Goal: Task Accomplishment & Management: Book appointment/travel/reservation

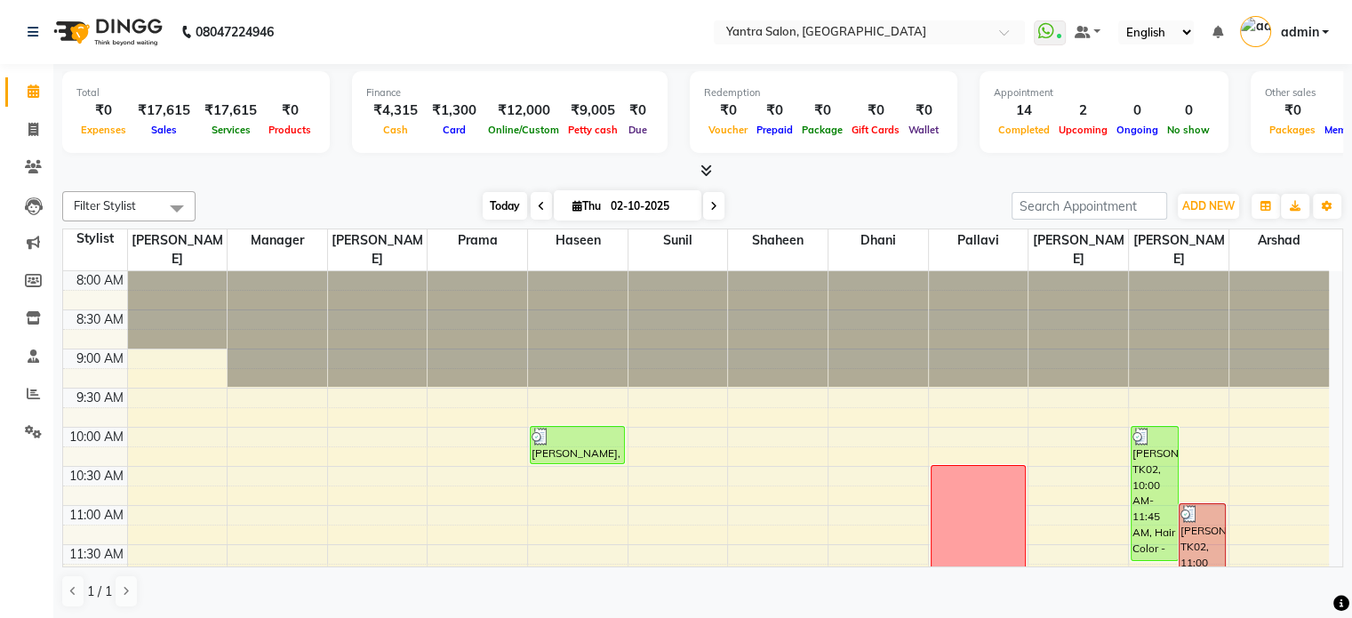
click at [487, 202] on span "Today" at bounding box center [505, 206] width 44 height 28
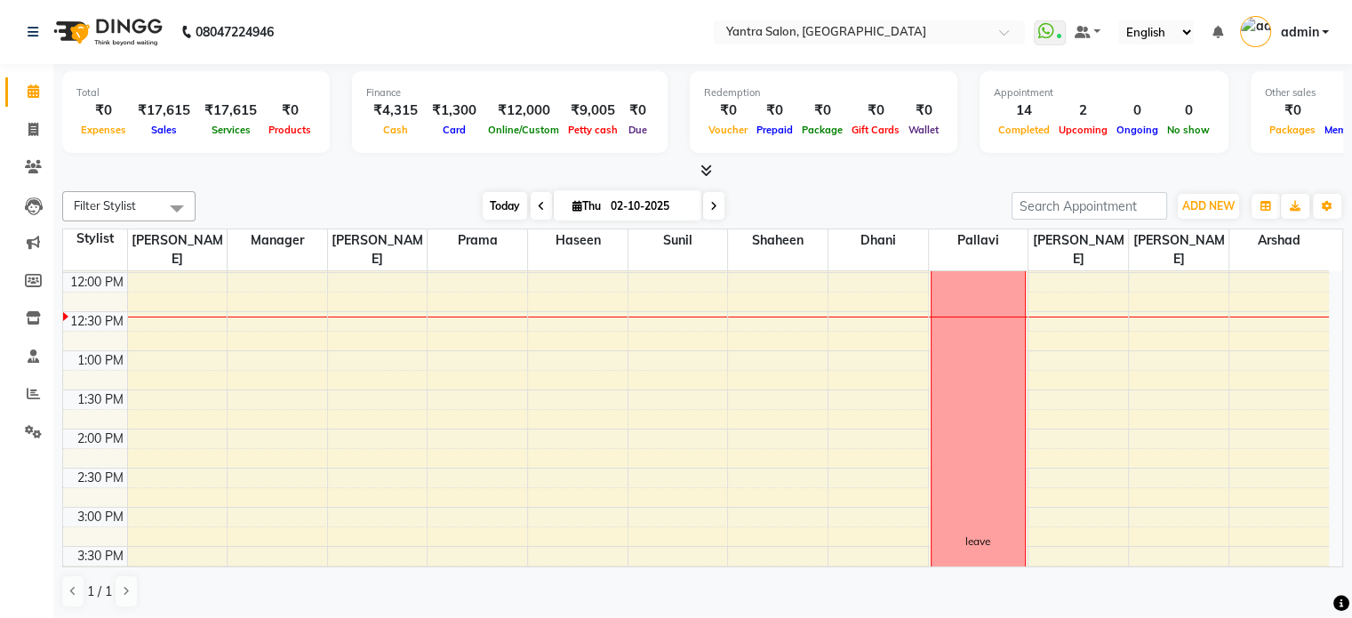
click at [509, 215] on span "Today" at bounding box center [505, 206] width 44 height 28
click at [508, 213] on span "Today" at bounding box center [505, 206] width 44 height 28
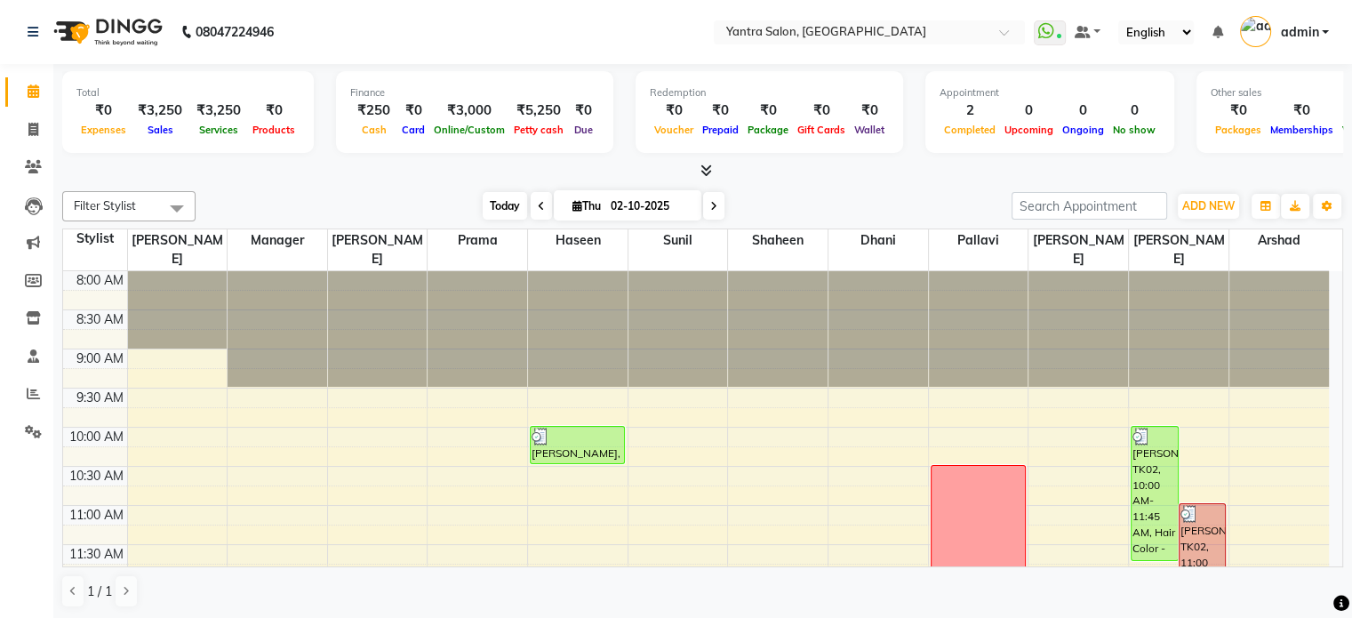
click at [487, 205] on span "Today" at bounding box center [505, 206] width 44 height 28
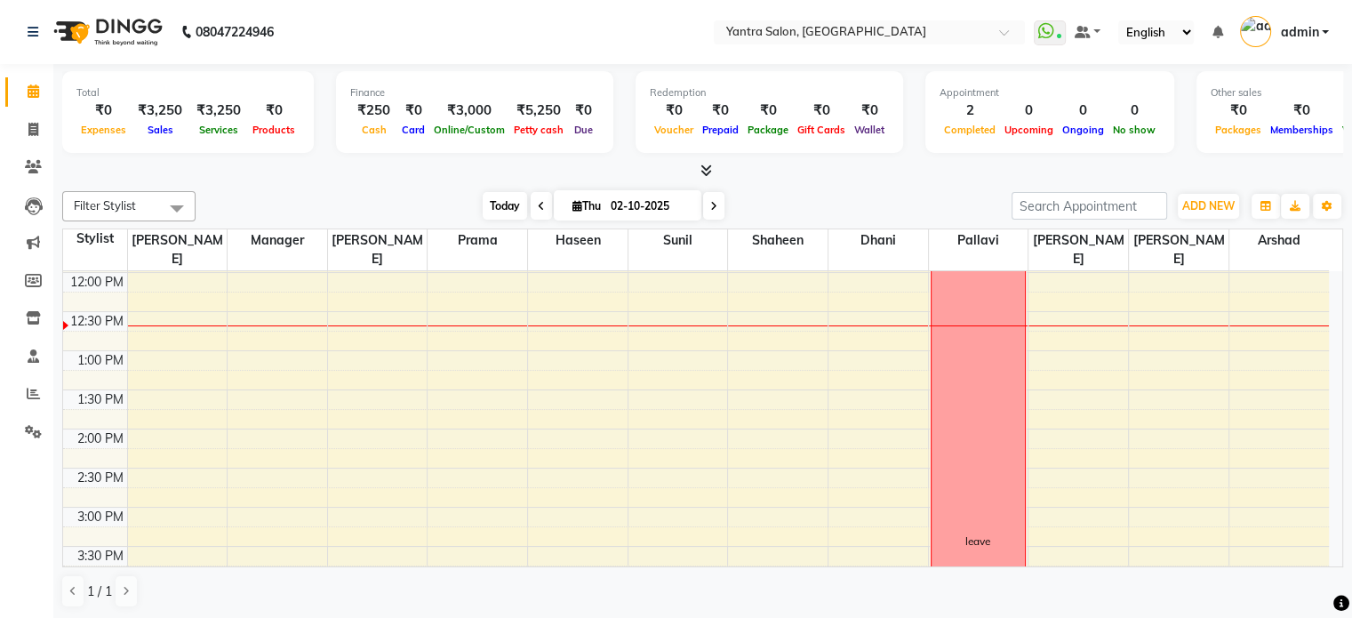
click at [497, 197] on span "Today" at bounding box center [505, 206] width 44 height 28
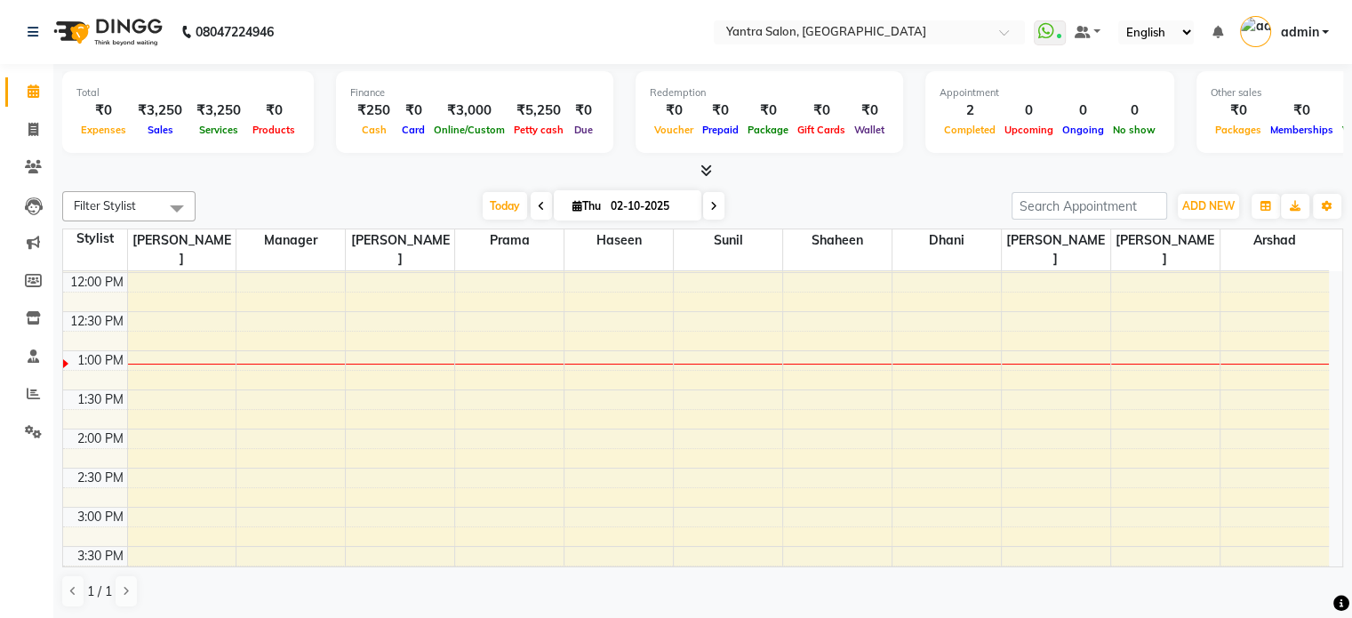
click at [24, 148] on li "Invoice" at bounding box center [26, 130] width 53 height 38
click at [27, 157] on span at bounding box center [33, 167] width 31 height 20
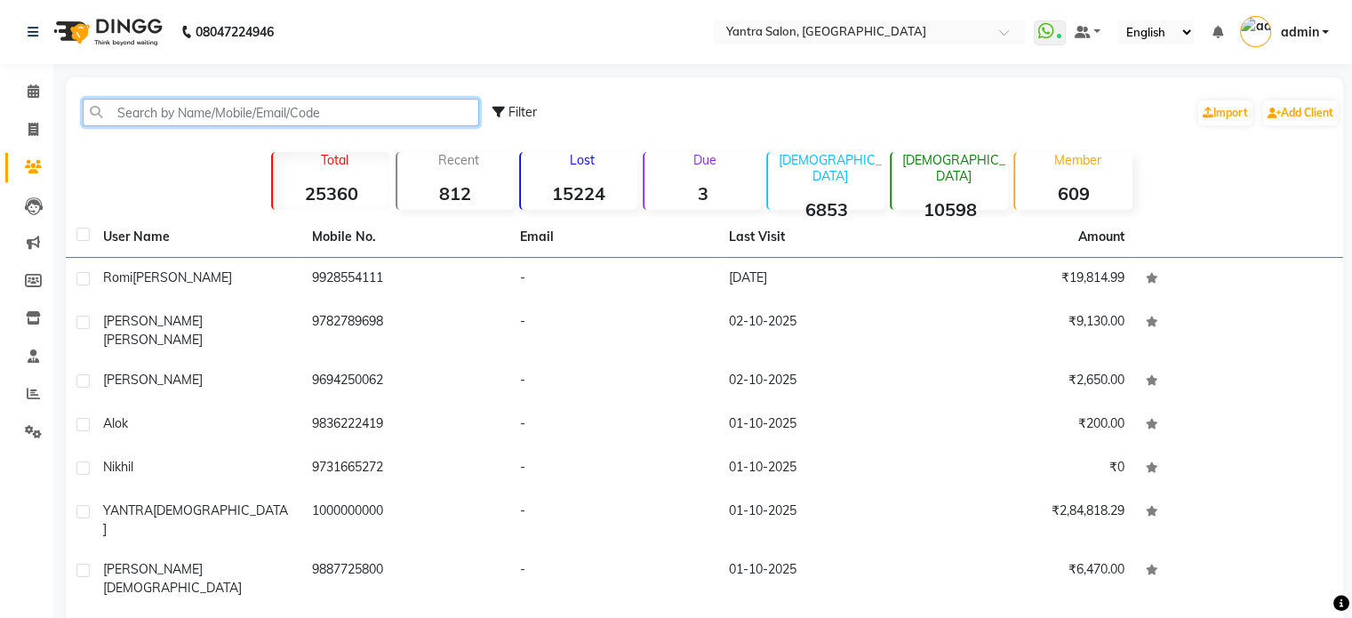
click at [124, 105] on input "text" at bounding box center [281, 113] width 396 height 28
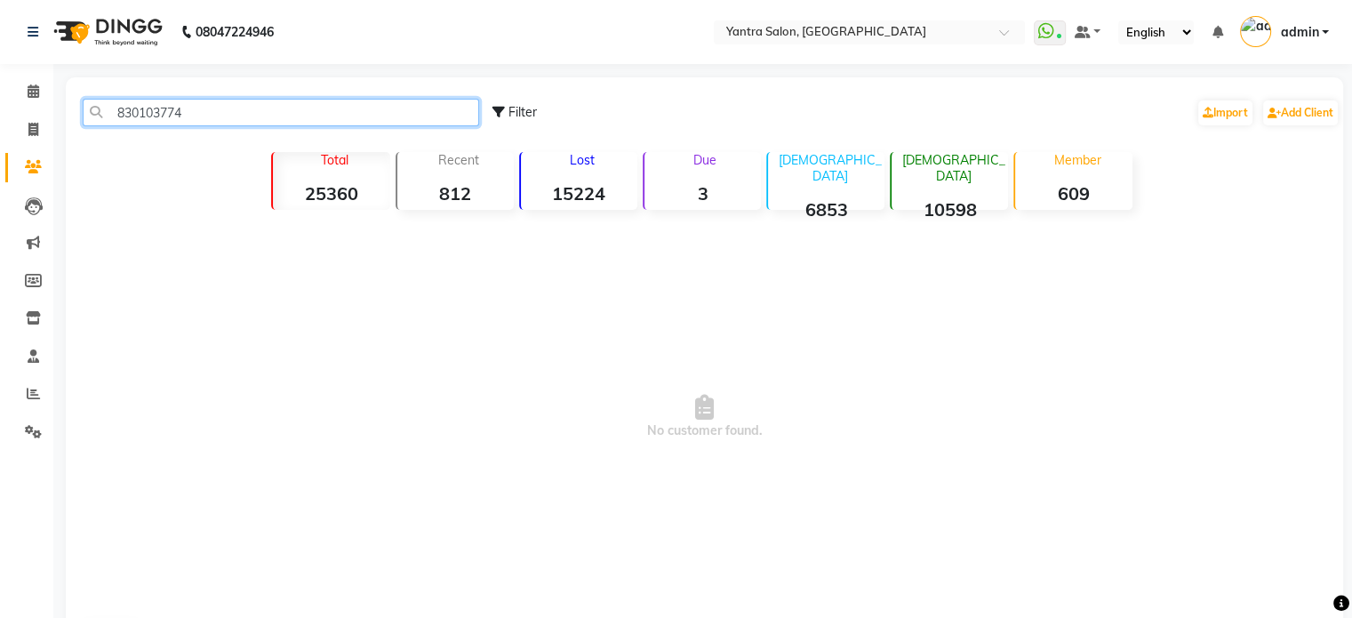
click at [160, 108] on input "830103774" at bounding box center [281, 113] width 396 height 28
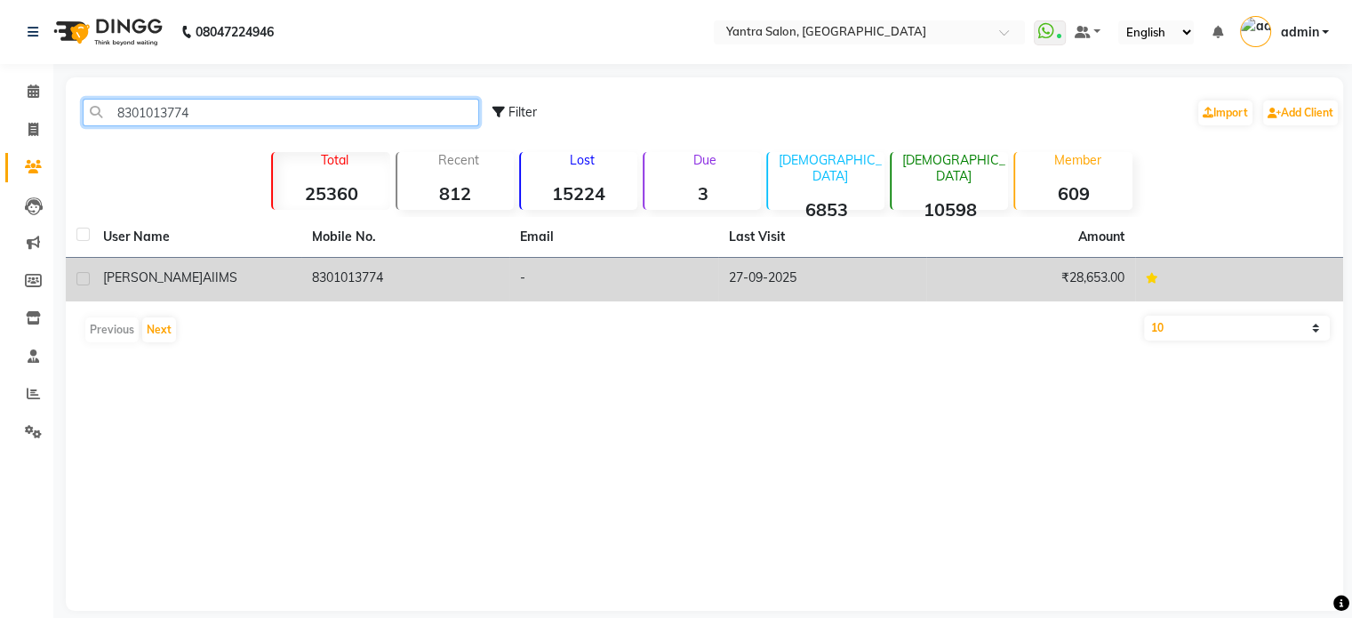
type input "8301013774"
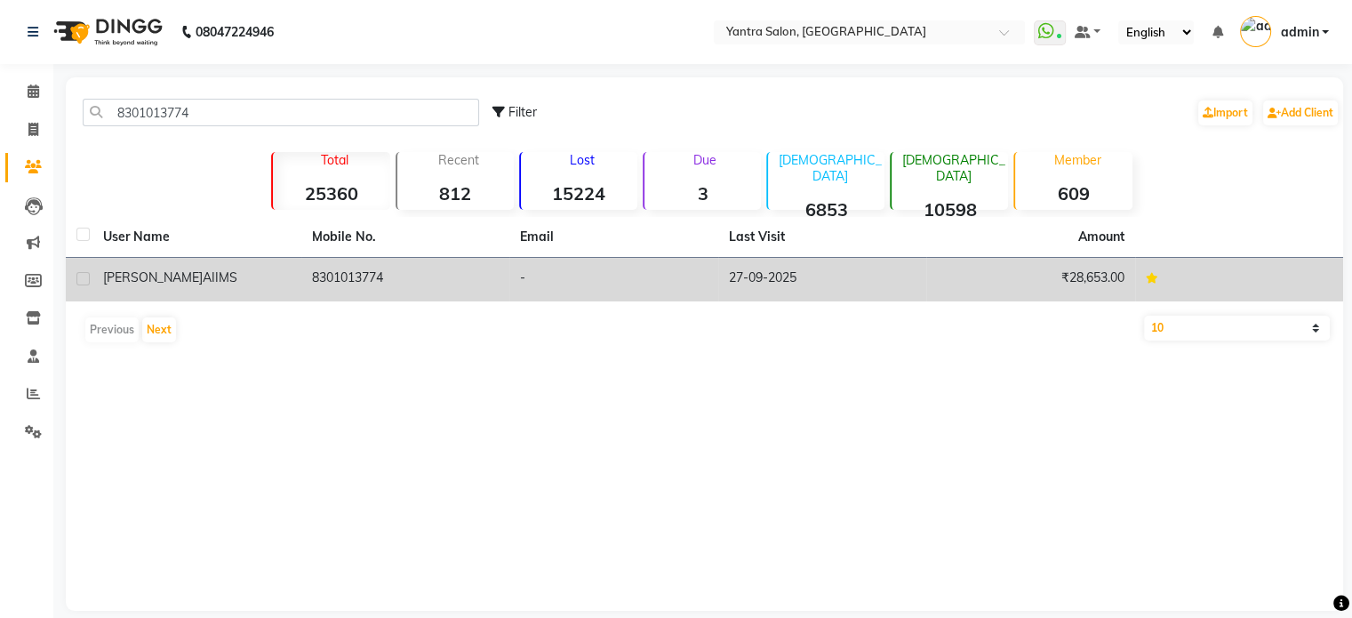
click at [476, 283] on td "8301013774" at bounding box center [405, 280] width 209 height 44
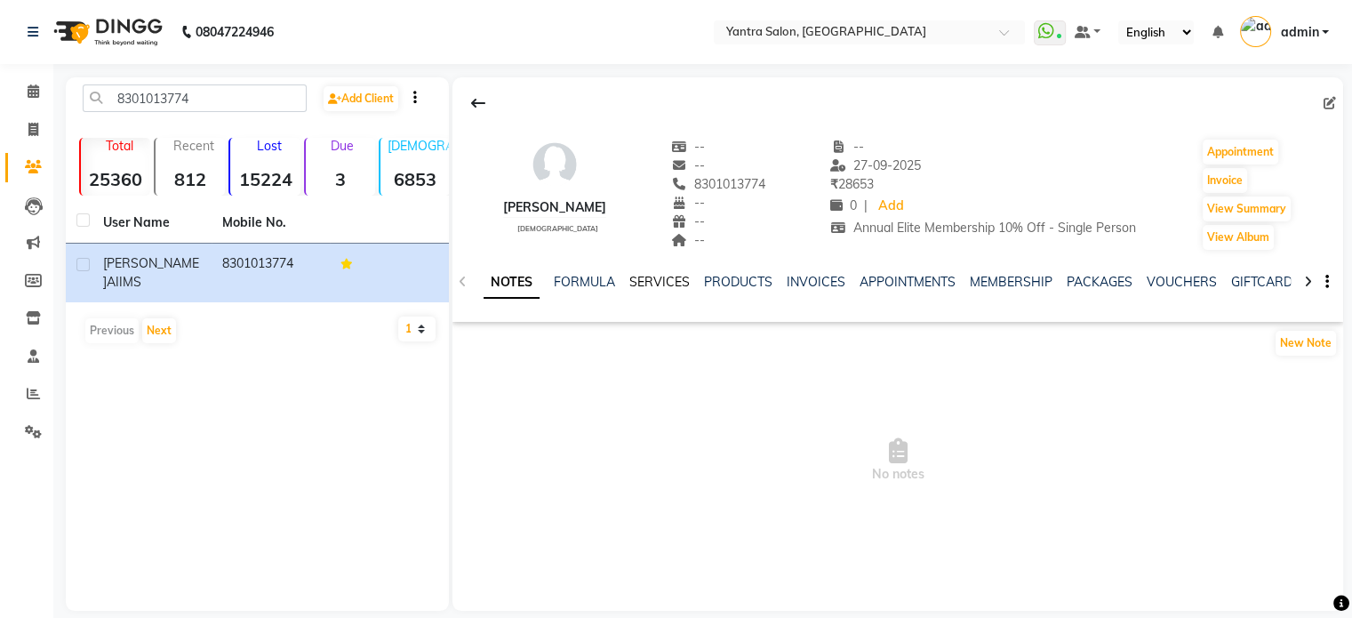
click at [637, 287] on link "SERVICES" at bounding box center [659, 282] width 60 height 16
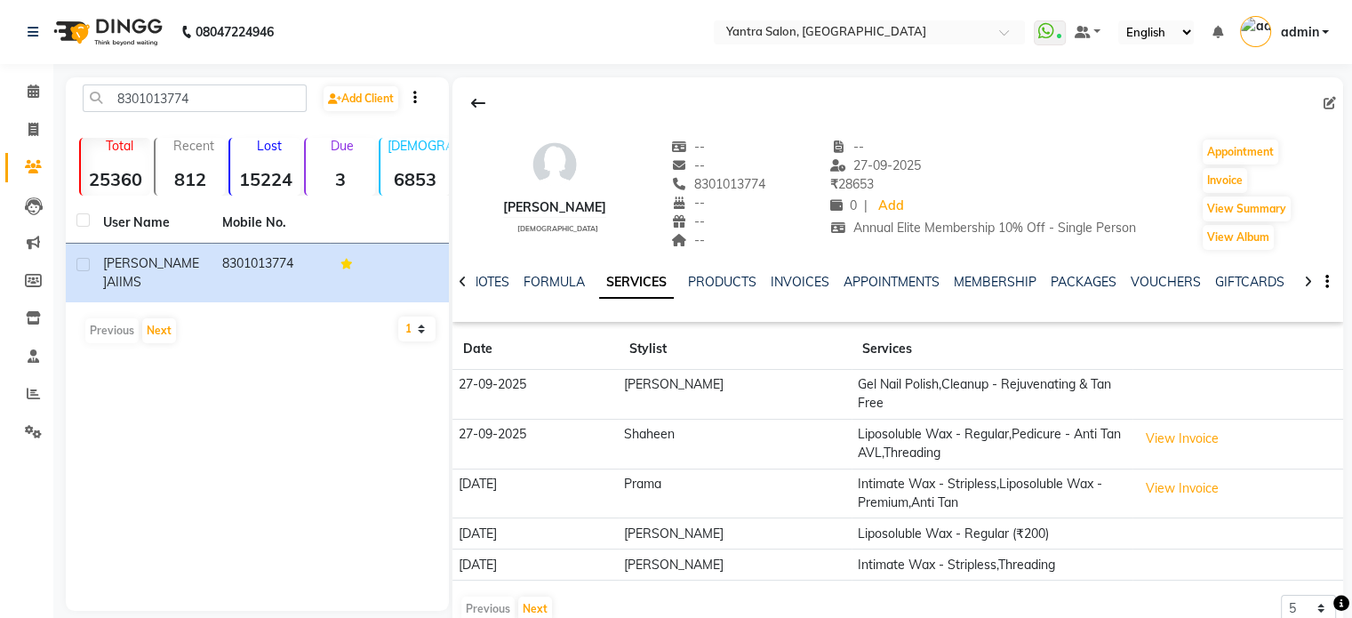
scroll to position [19, 0]
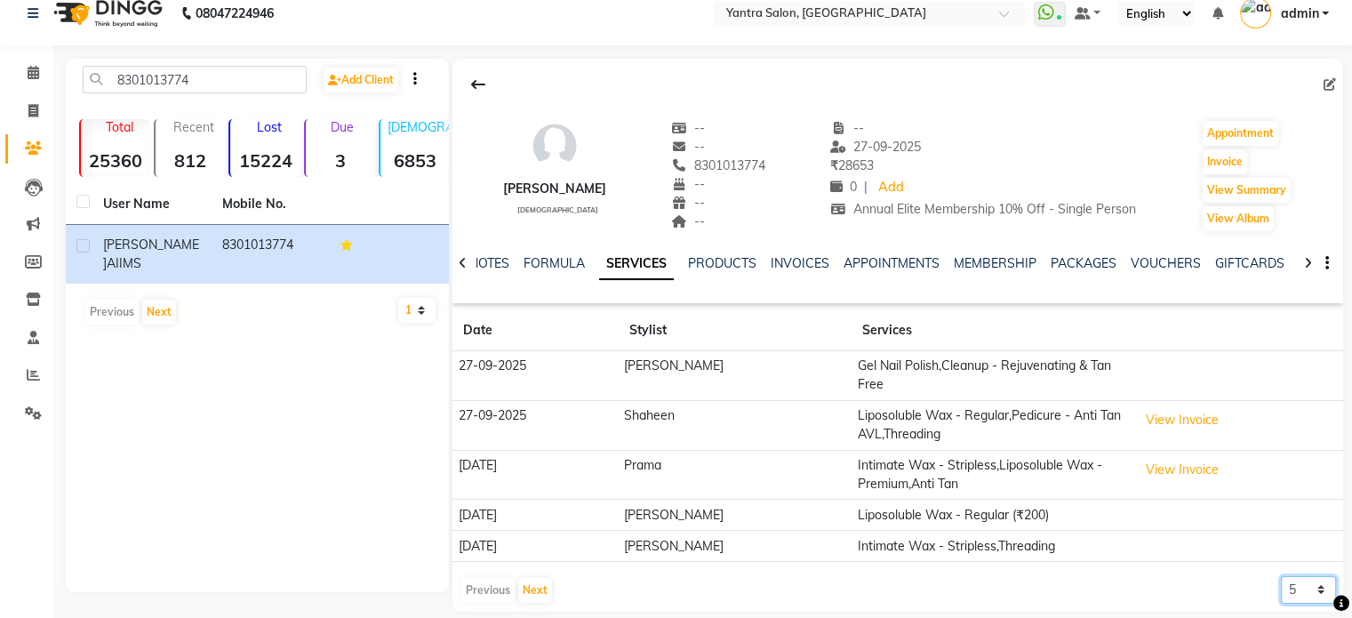
click at [1305, 576] on select "5 10 50 100 500" at bounding box center [1308, 590] width 55 height 28
select select "50"
click at [1281, 576] on select "5 10 50 100 500" at bounding box center [1308, 590] width 55 height 28
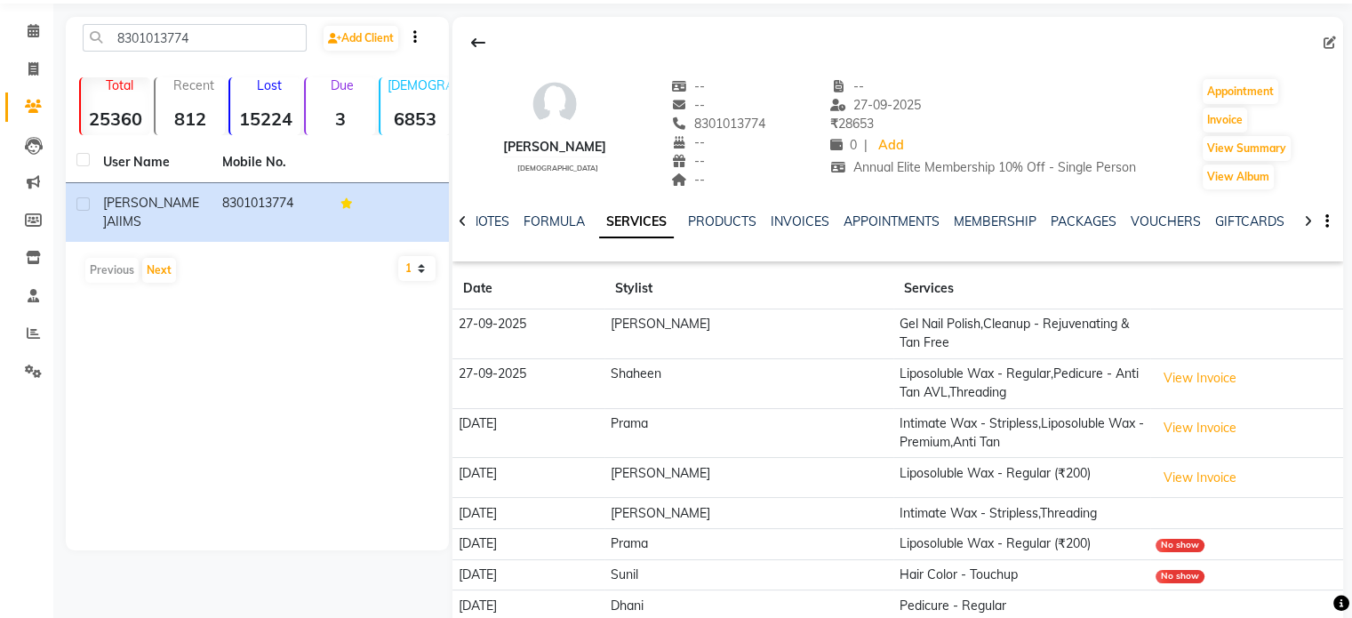
scroll to position [0, 0]
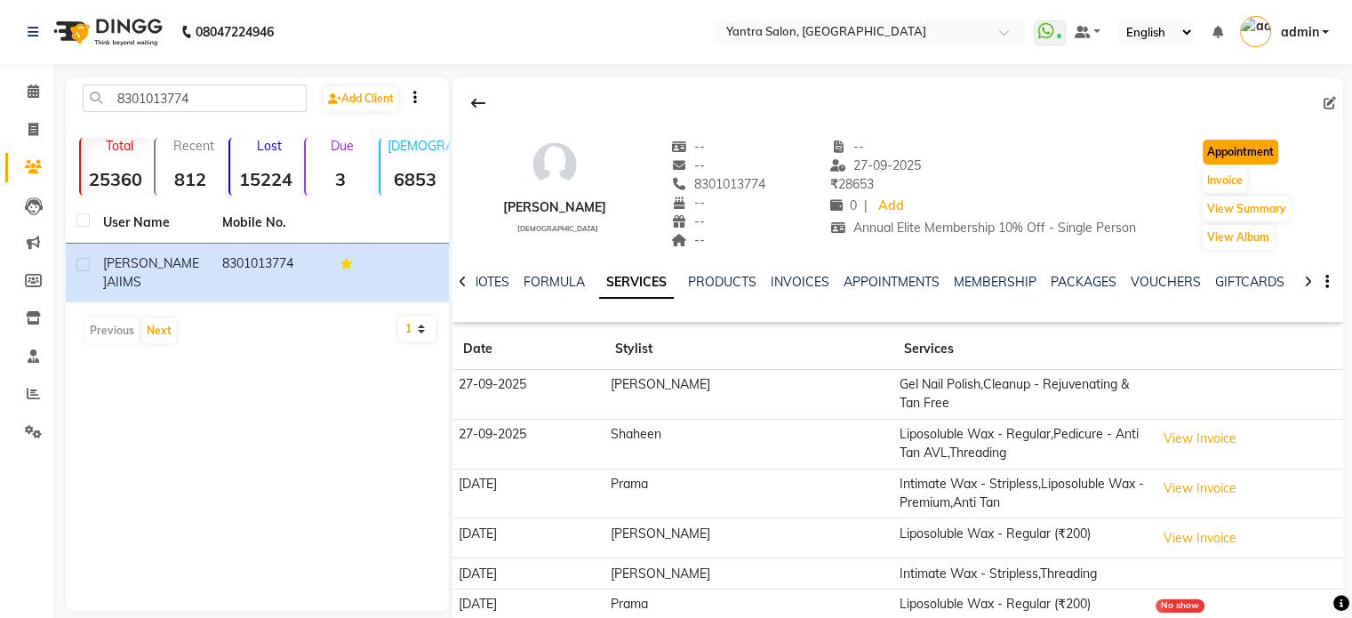
click at [1220, 156] on button "Appointment" at bounding box center [1240, 152] width 76 height 25
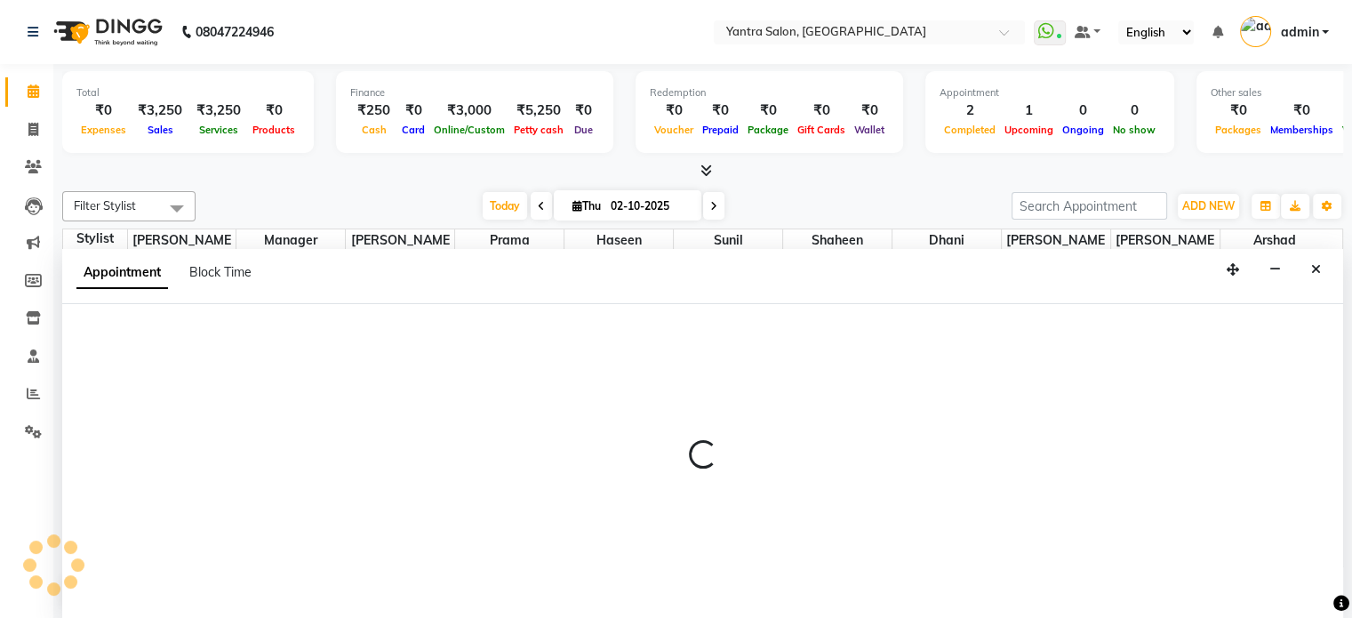
select select "540"
select select "tentative"
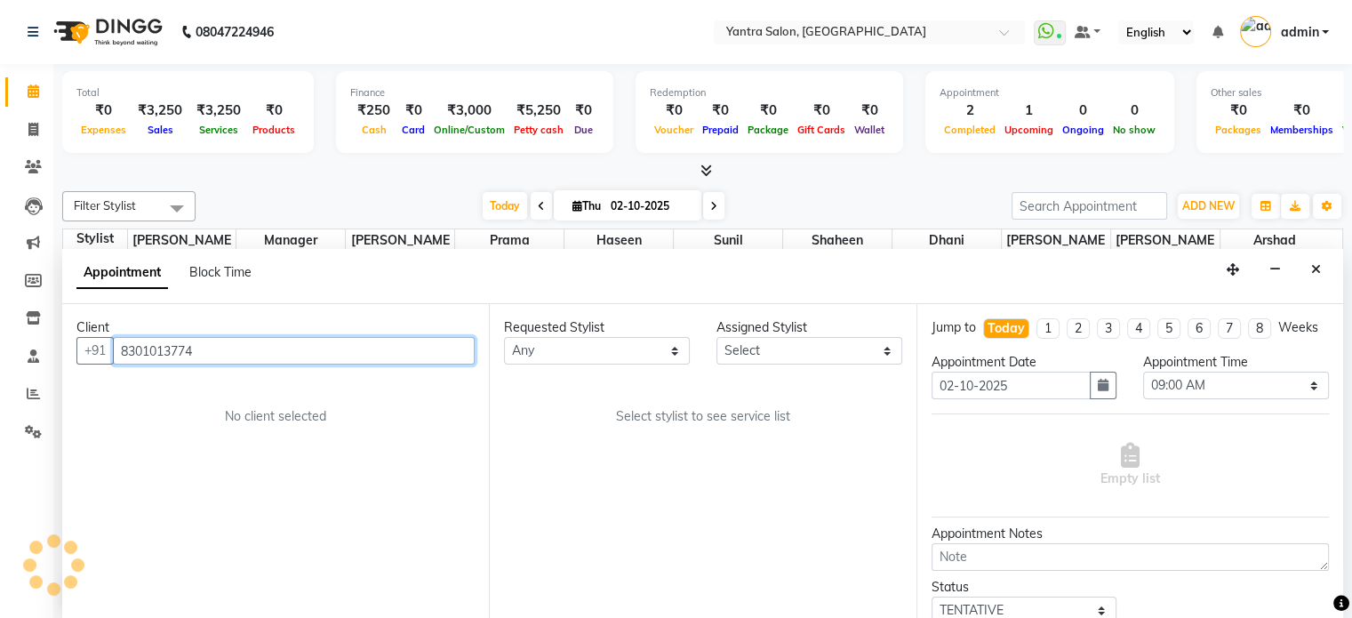
scroll to position [387, 0]
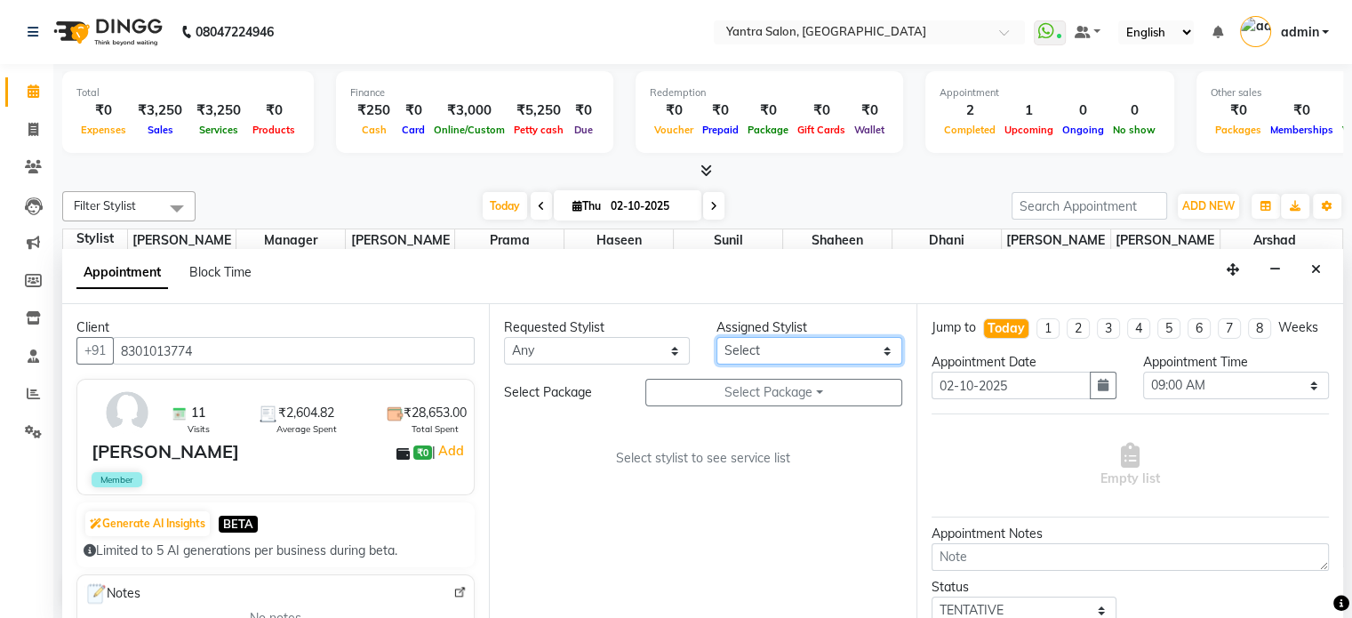
click at [771, 354] on select "Select Arshad Denis Dhani Haseen Jaswant Manager Payal Prama Shaheen Sunil Tani…" at bounding box center [809, 351] width 186 height 28
select select "76999"
click at [716, 337] on select "Select Arshad Denis Dhani Haseen Jaswant Manager Payal Prama Shaheen Sunil Tani…" at bounding box center [809, 351] width 186 height 28
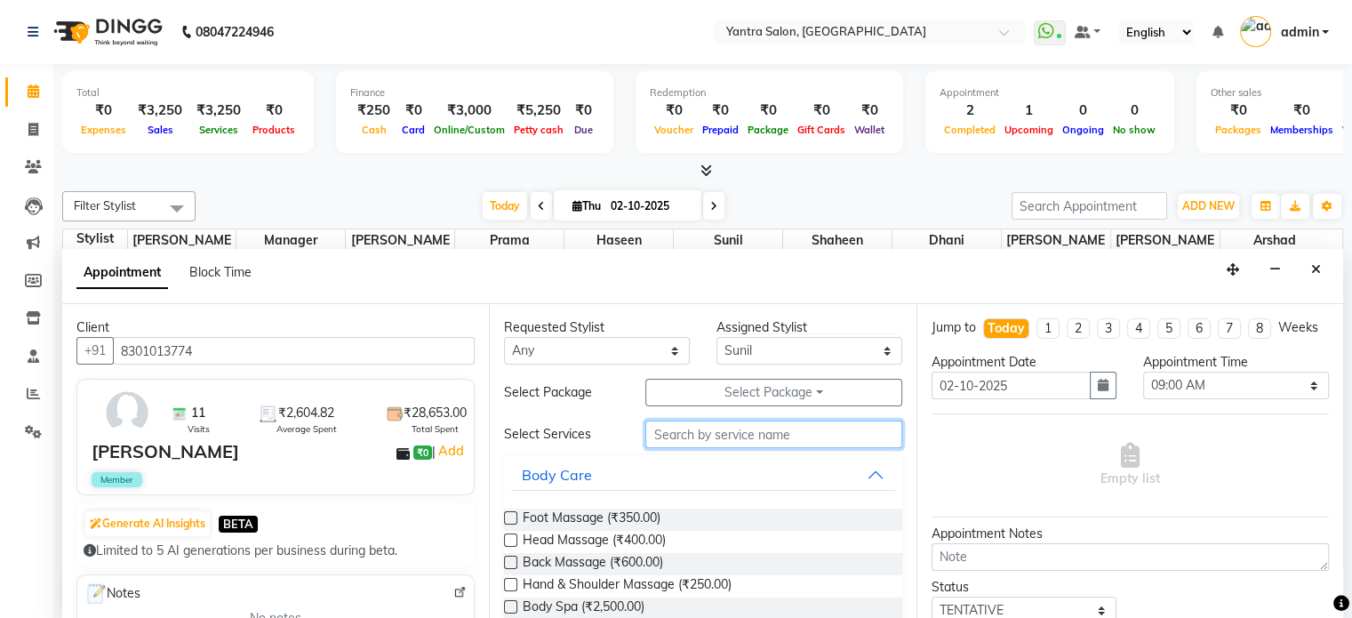
click at [677, 429] on input "text" at bounding box center [773, 434] width 256 height 28
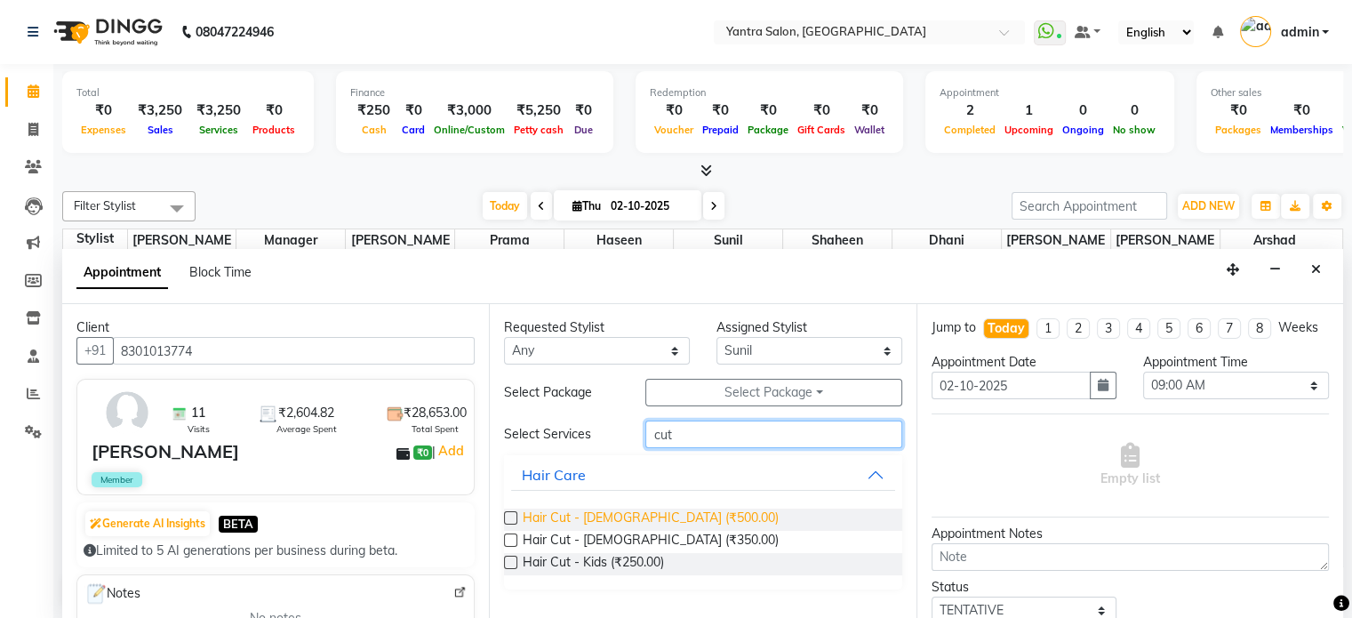
type input "cut"
click at [638, 515] on span "Hair Cut - Female (₹500.00)" at bounding box center [651, 519] width 256 height 22
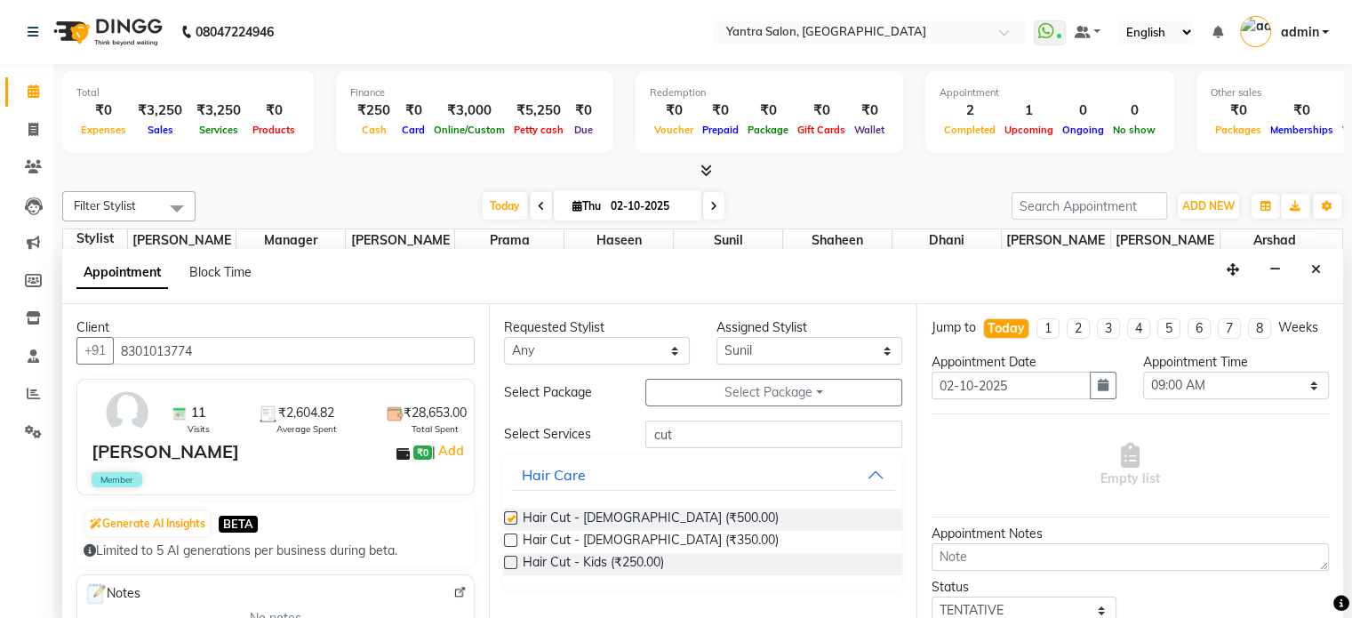
checkbox input "false"
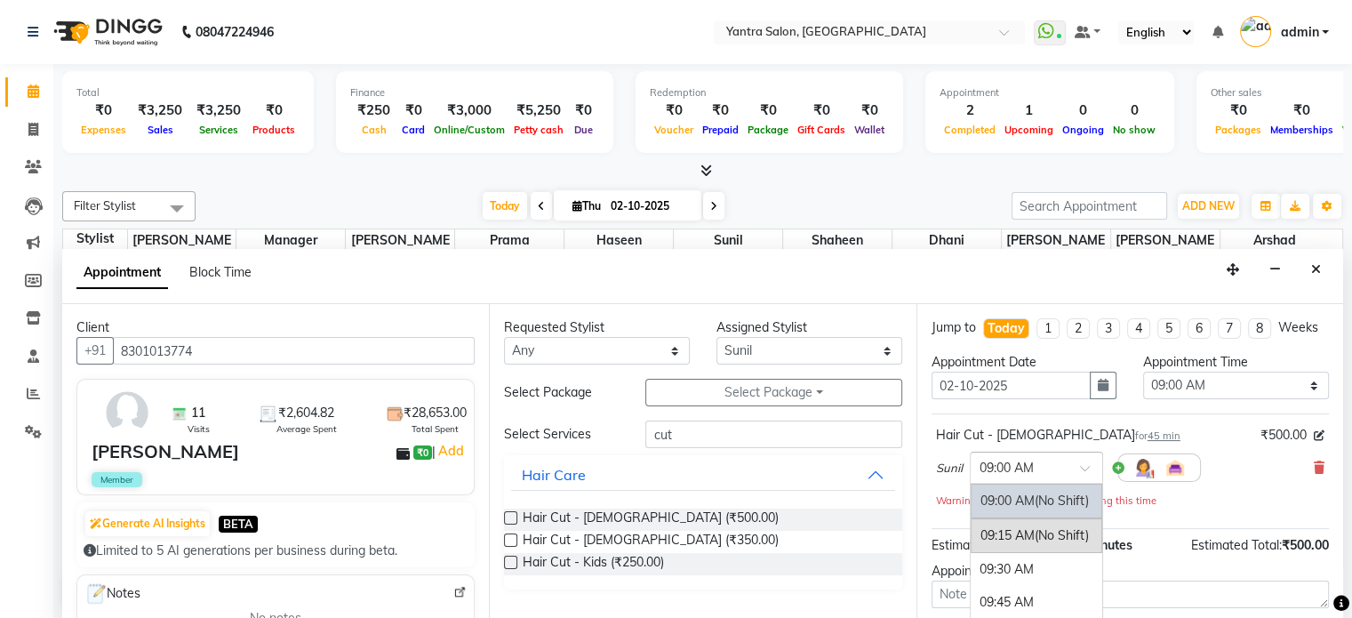
click at [1019, 477] on div "× 09:00 AM" at bounding box center [1006, 468] width 54 height 19
click at [1029, 507] on div "03:00 PM" at bounding box center [1036, 492] width 132 height 33
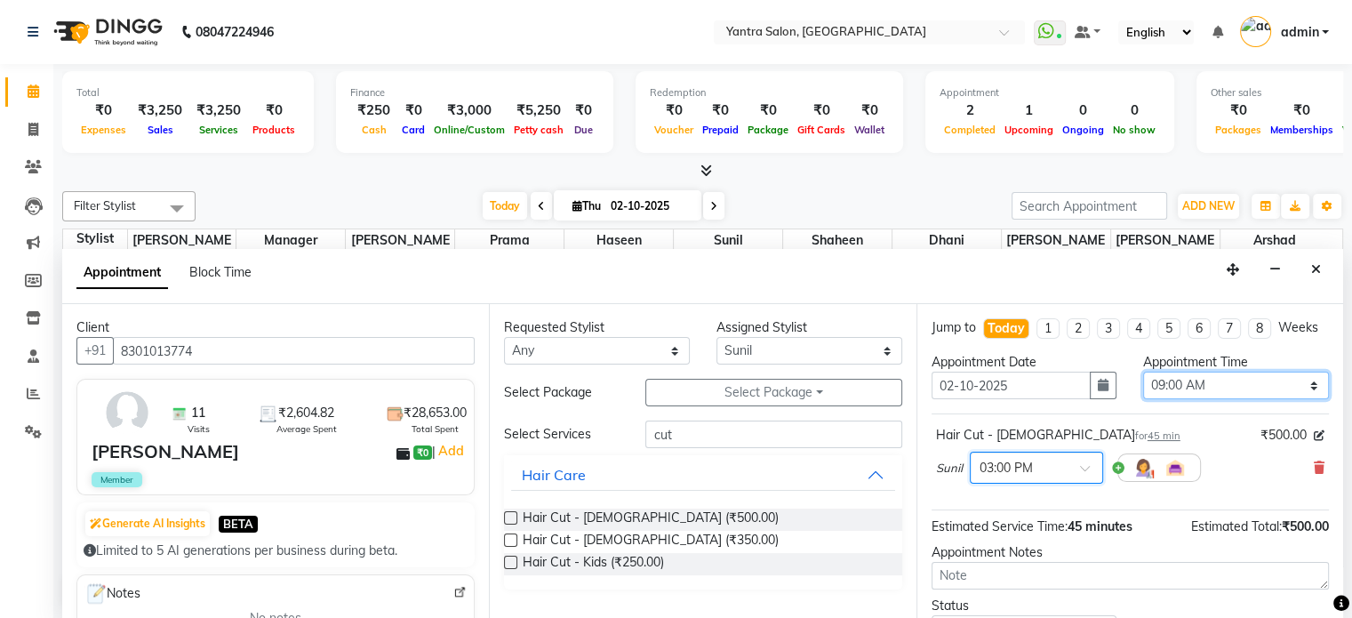
click at [1191, 399] on select "Select 09:00 AM 09:15 AM 09:30 AM 09:45 AM 10:00 AM 10:15 AM 10:30 AM 10:45 AM …" at bounding box center [1236, 385] width 186 height 28
select select "900"
click at [1143, 386] on select "Select 09:00 AM 09:15 AM 09:30 AM 09:45 AM 10:00 AM 10:15 AM 10:30 AM 10:45 AM …" at bounding box center [1236, 385] width 186 height 28
click at [1108, 434] on div "Hair Cut - Female for 45 min ₹500.00 Sunil × 03:00 PM" at bounding box center [1129, 461] width 397 height 97
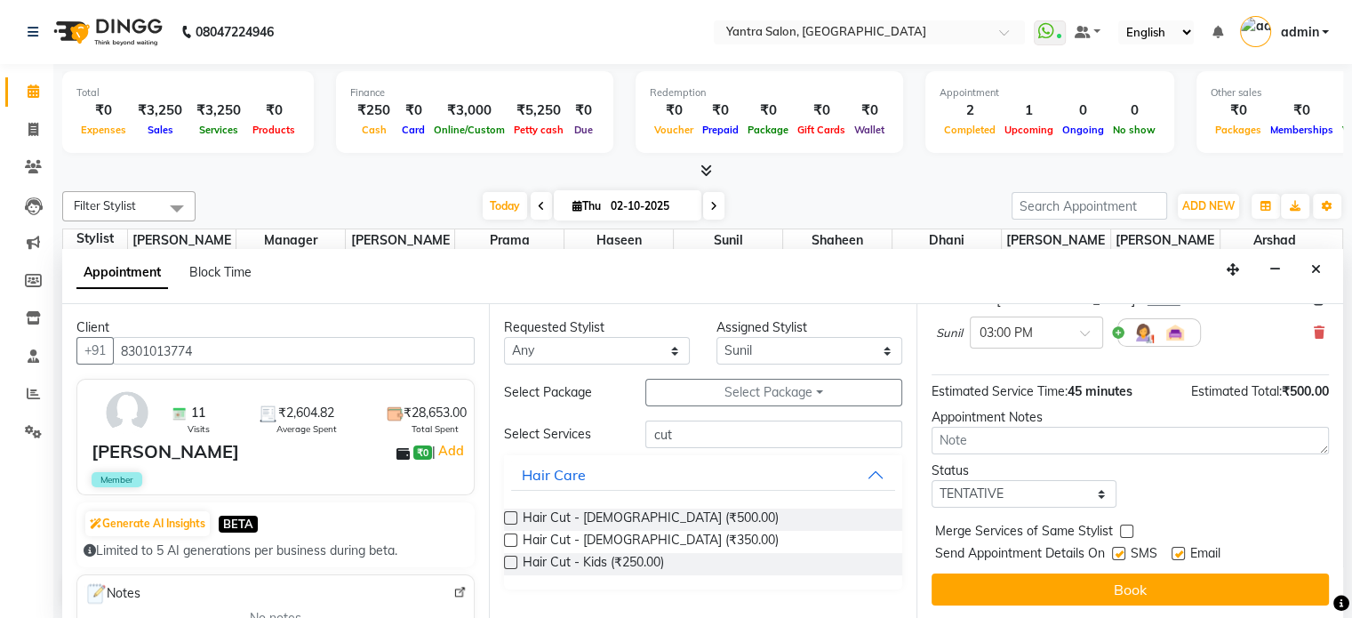
scroll to position [151, 0]
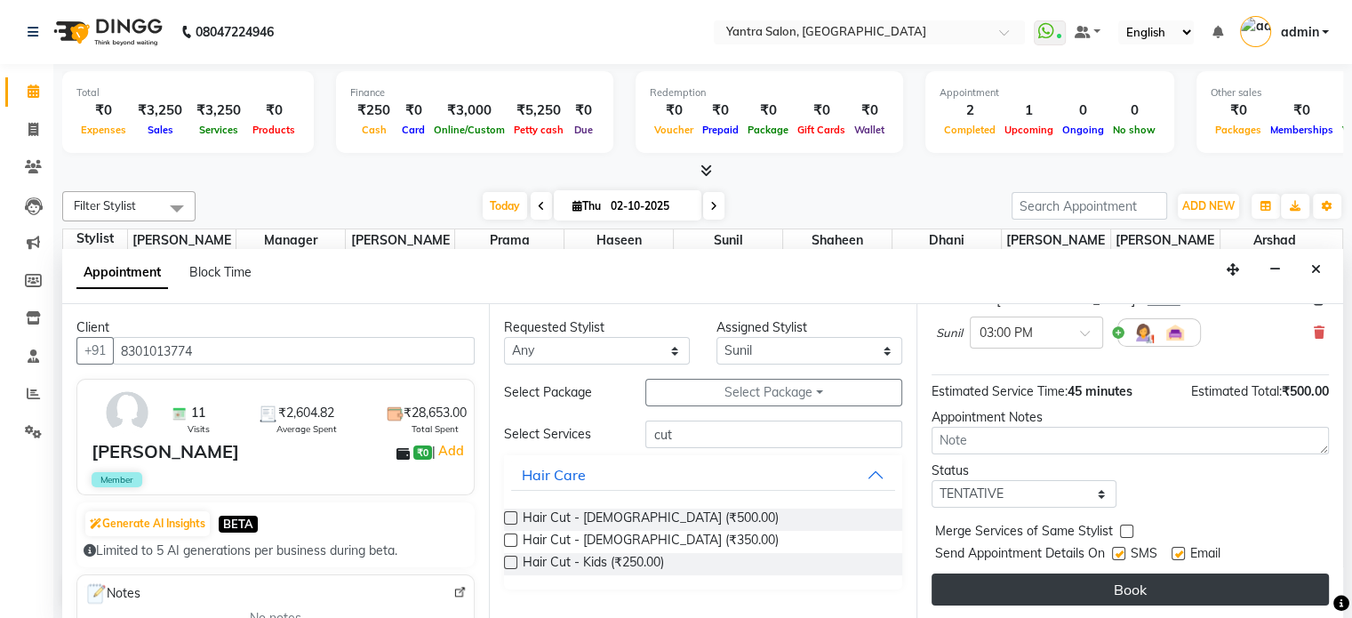
click at [1031, 583] on button "Book" at bounding box center [1129, 589] width 397 height 32
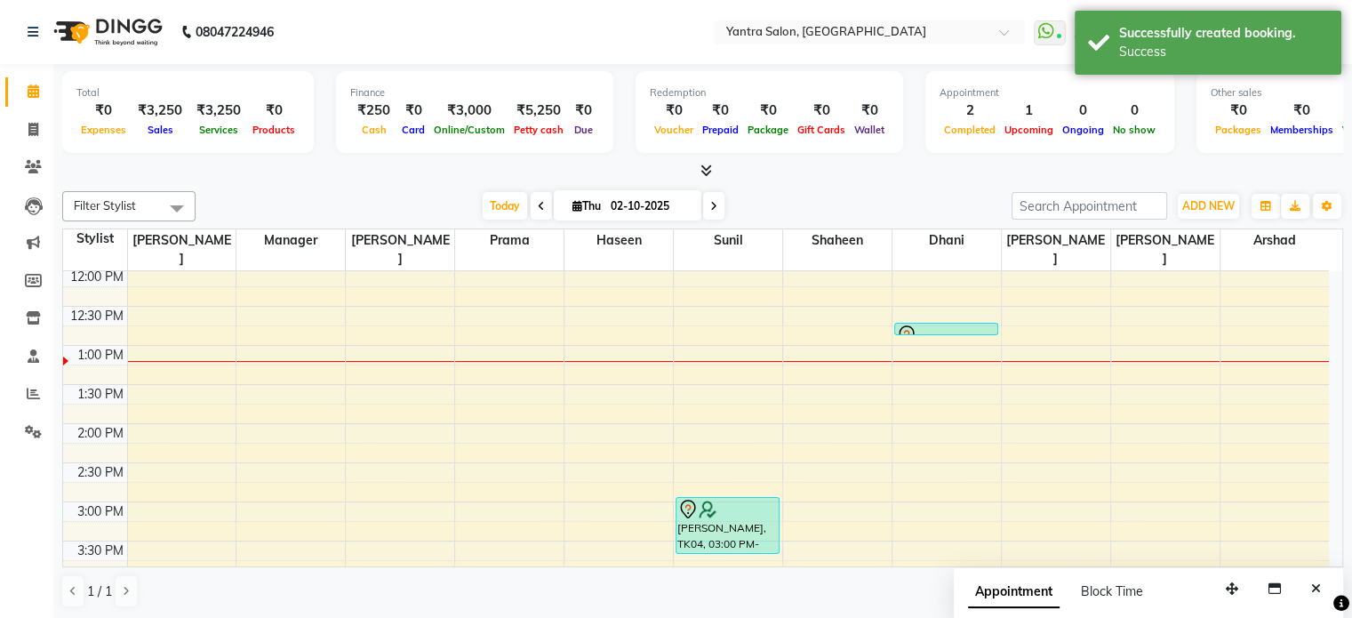
scroll to position [210, 0]
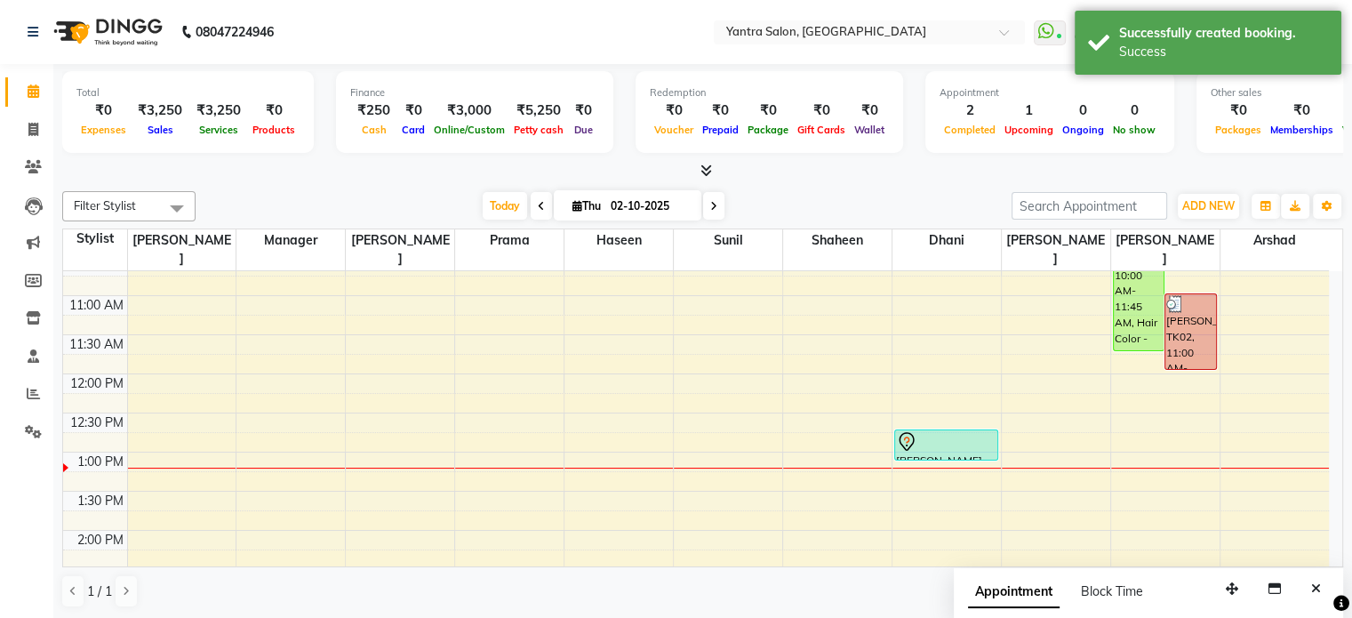
drag, startPoint x: 934, startPoint y: 415, endPoint x: 940, endPoint y: 433, distance: 18.8
click at [940, 433] on div "Romi Kansara, TK03, 12:45 PM-12:55 PM, Threading Romi Kansara, TK03, 12:45 PM-1…" at bounding box center [946, 569] width 108 height 1016
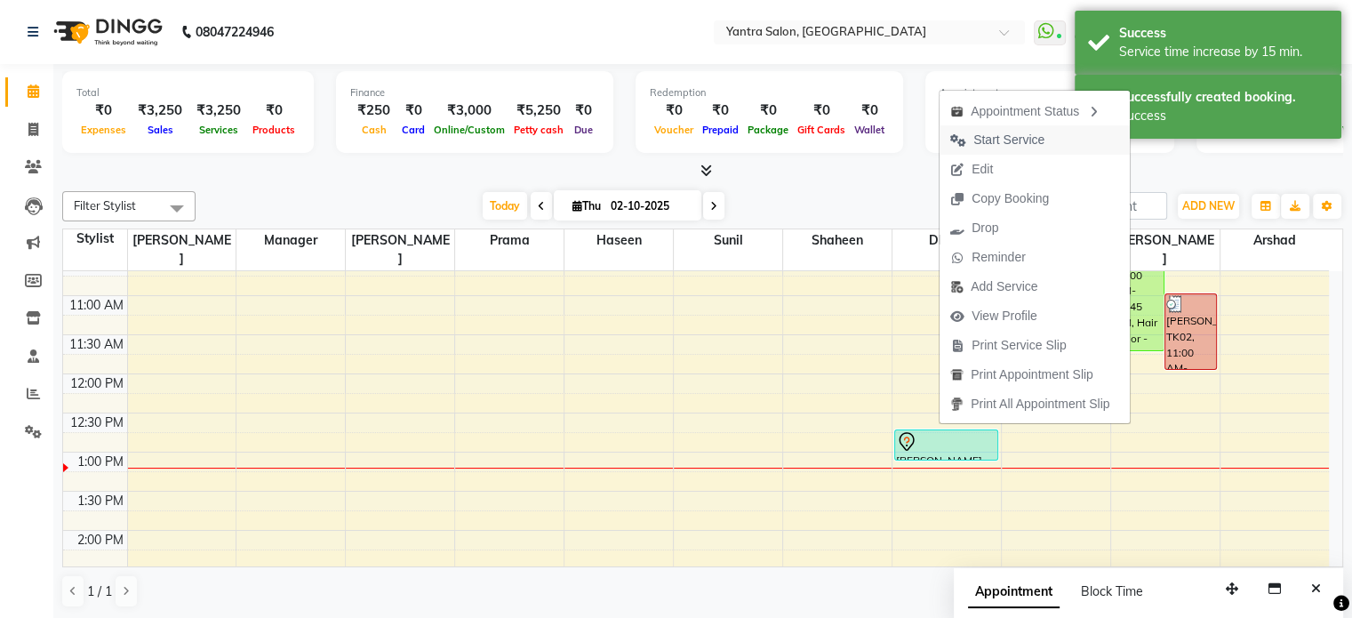
click at [995, 145] on span "Start Service" at bounding box center [1008, 140] width 71 height 19
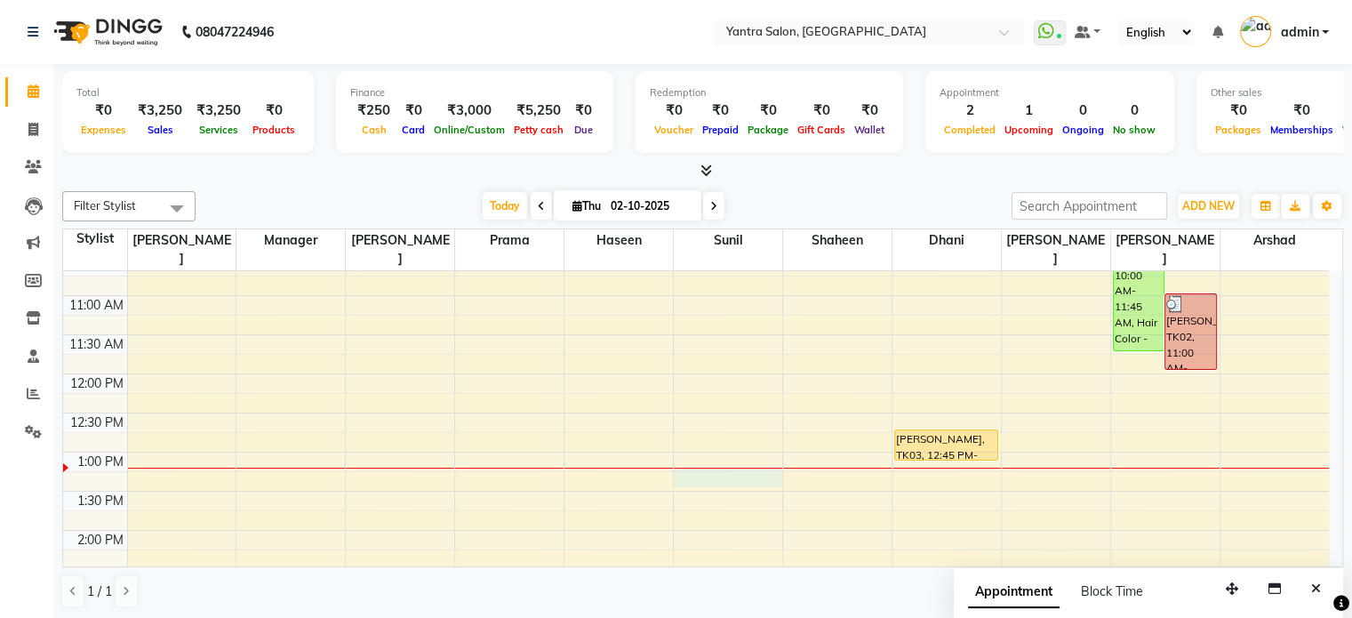
click at [720, 454] on div "8:00 AM 8:30 AM 9:00 AM 9:30 AM 10:00 AM 10:30 AM 11:00 AM 11:30 AM 12:00 PM 12…" at bounding box center [696, 569] width 1266 height 1016
select select "76999"
select select "795"
select select "tentative"
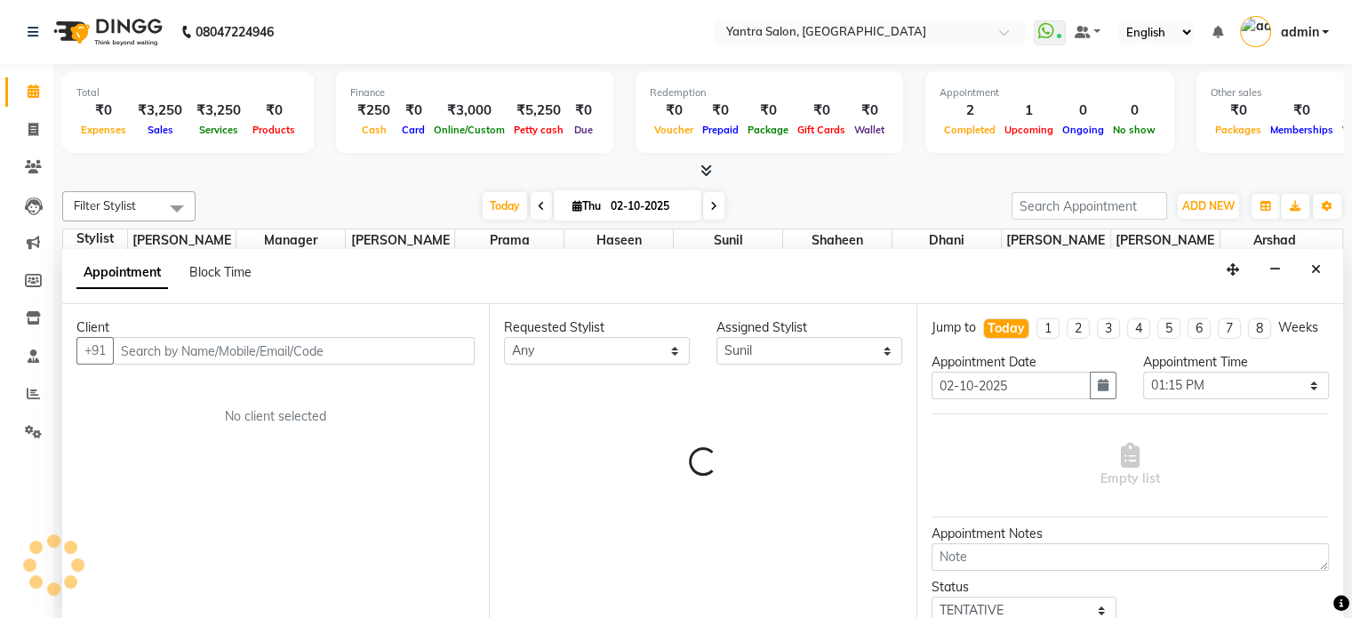
scroll to position [0, 0]
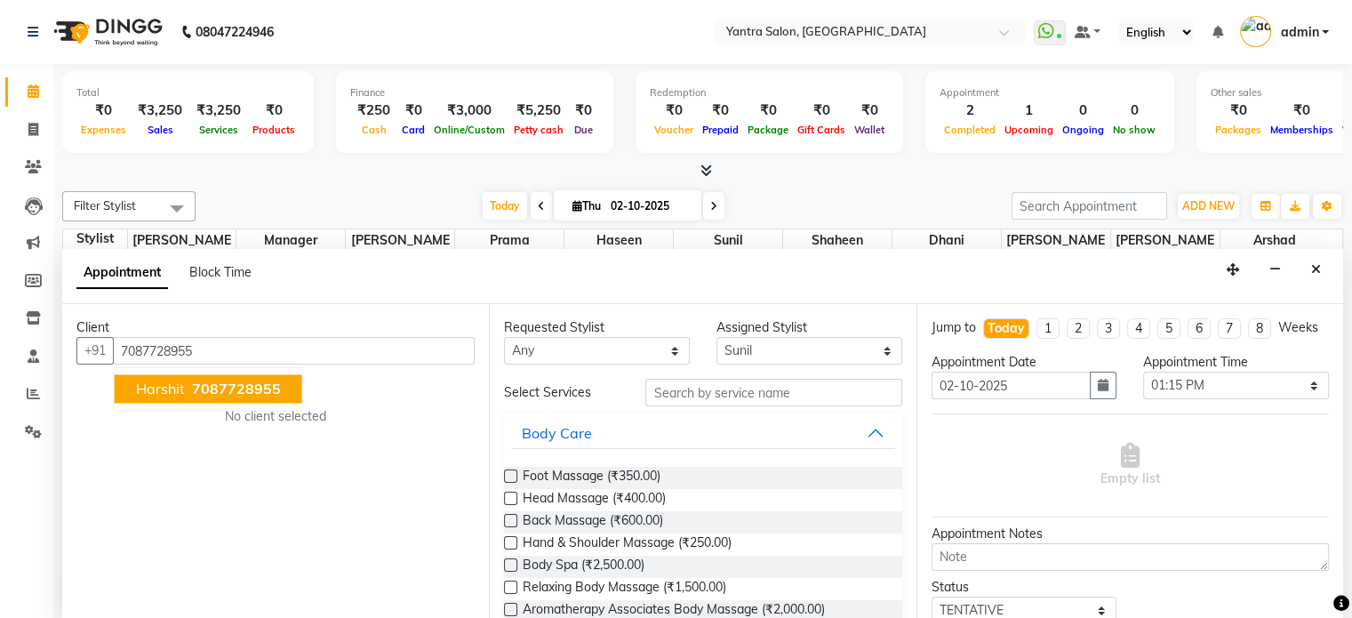
click at [212, 383] on span "7087728955" at bounding box center [236, 389] width 89 height 18
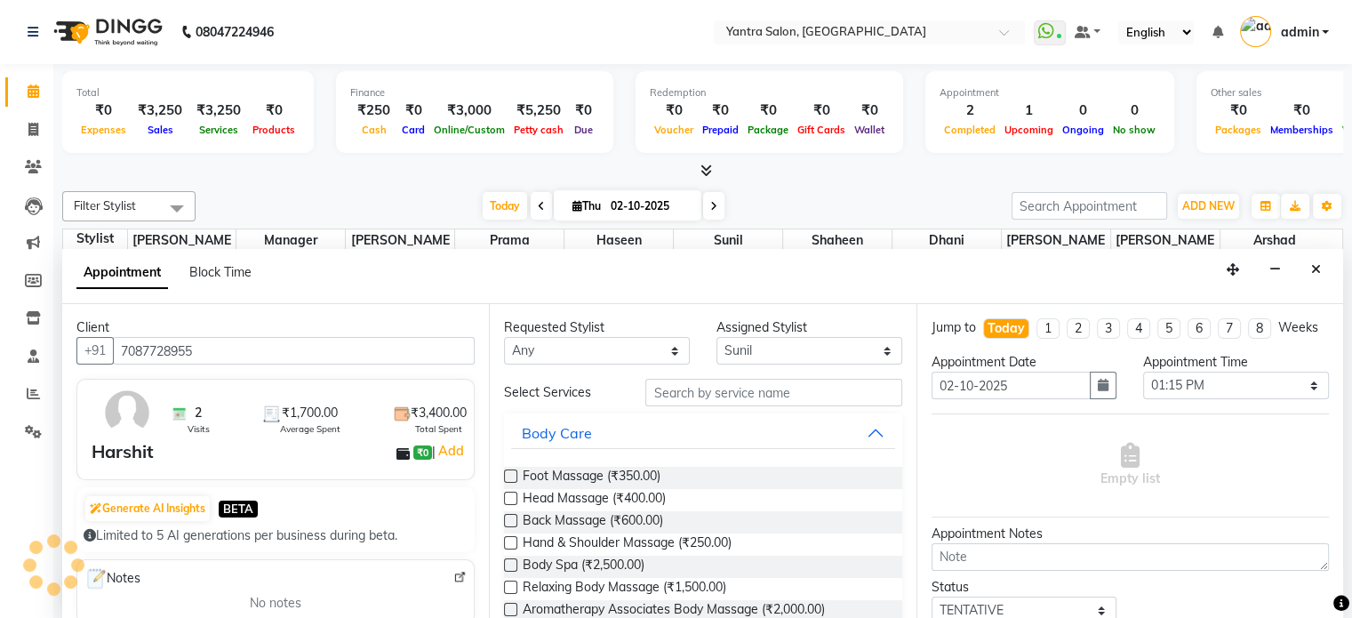
type input "7087728955"
click at [690, 387] on input "text" at bounding box center [773, 393] width 256 height 28
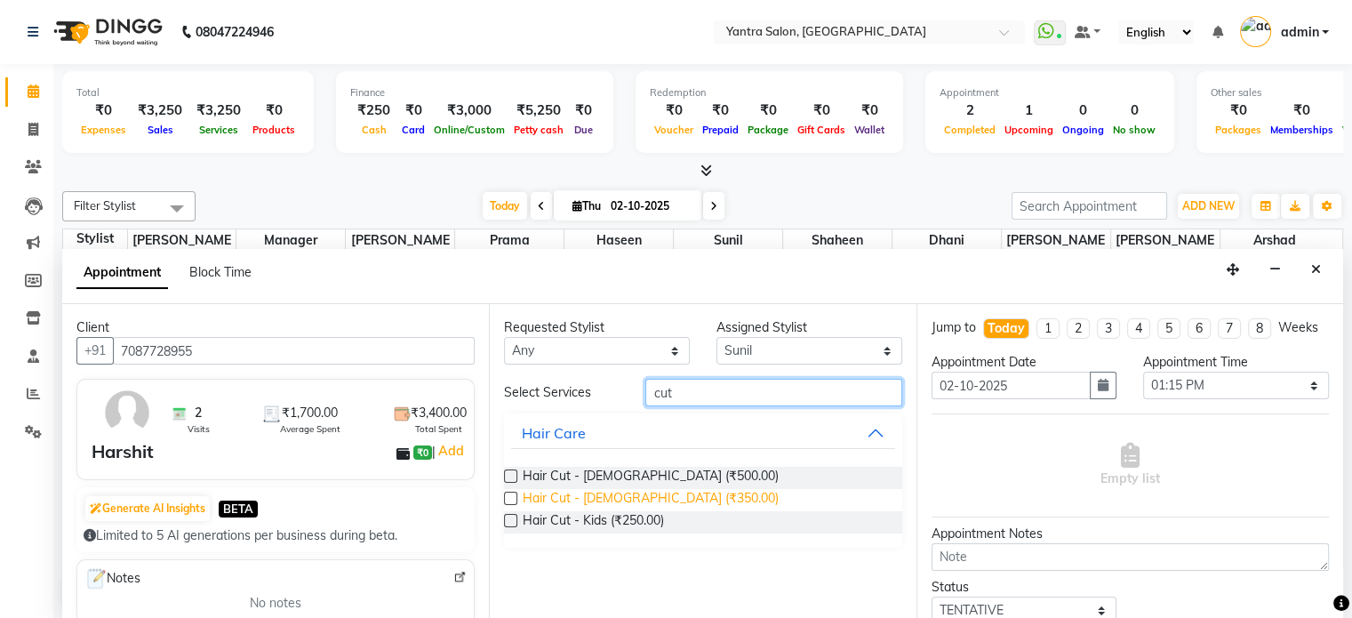
type input "cut"
click at [654, 499] on span "Hair Cut - Male (₹350.00)" at bounding box center [651, 500] width 256 height 22
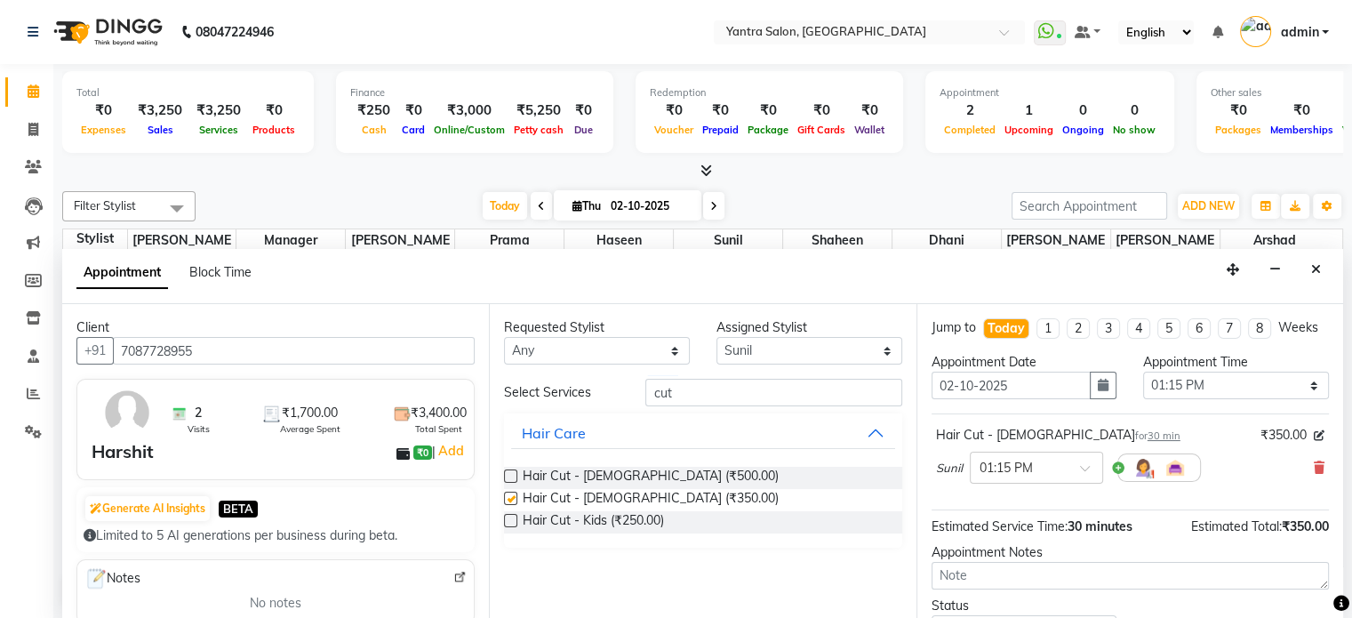
checkbox input "false"
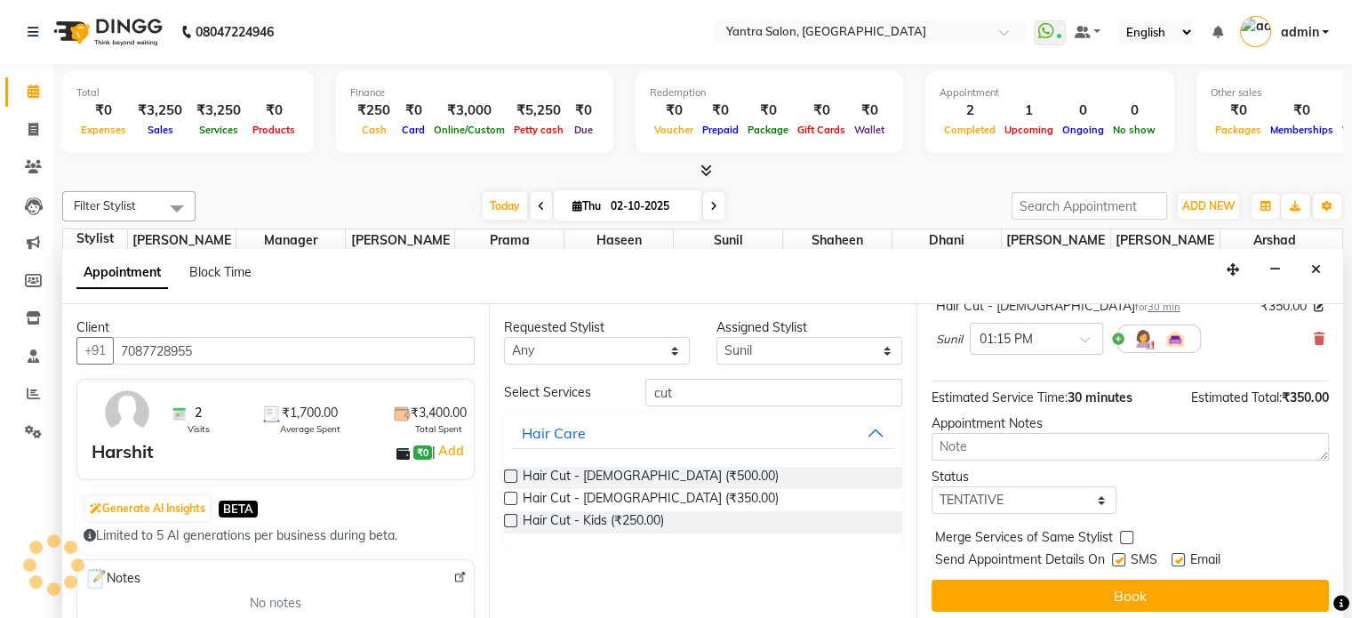
scroll to position [151, 0]
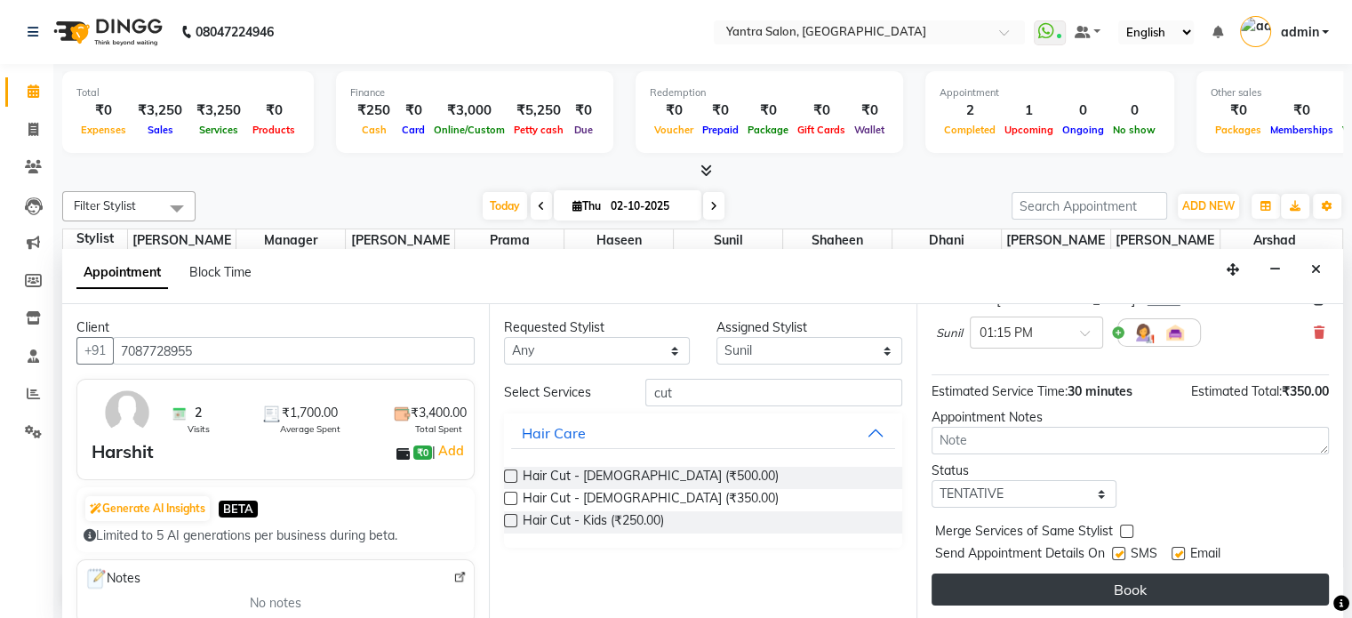
click at [1027, 599] on button "Book" at bounding box center [1129, 589] width 397 height 32
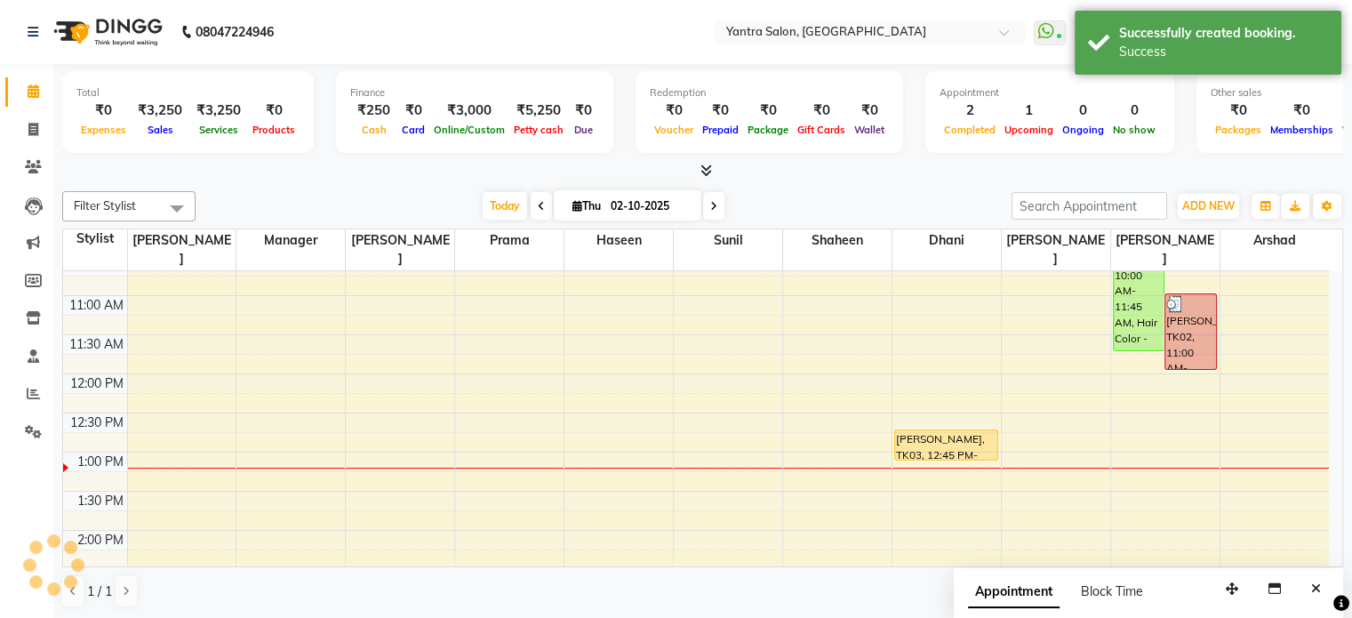
scroll to position [0, 0]
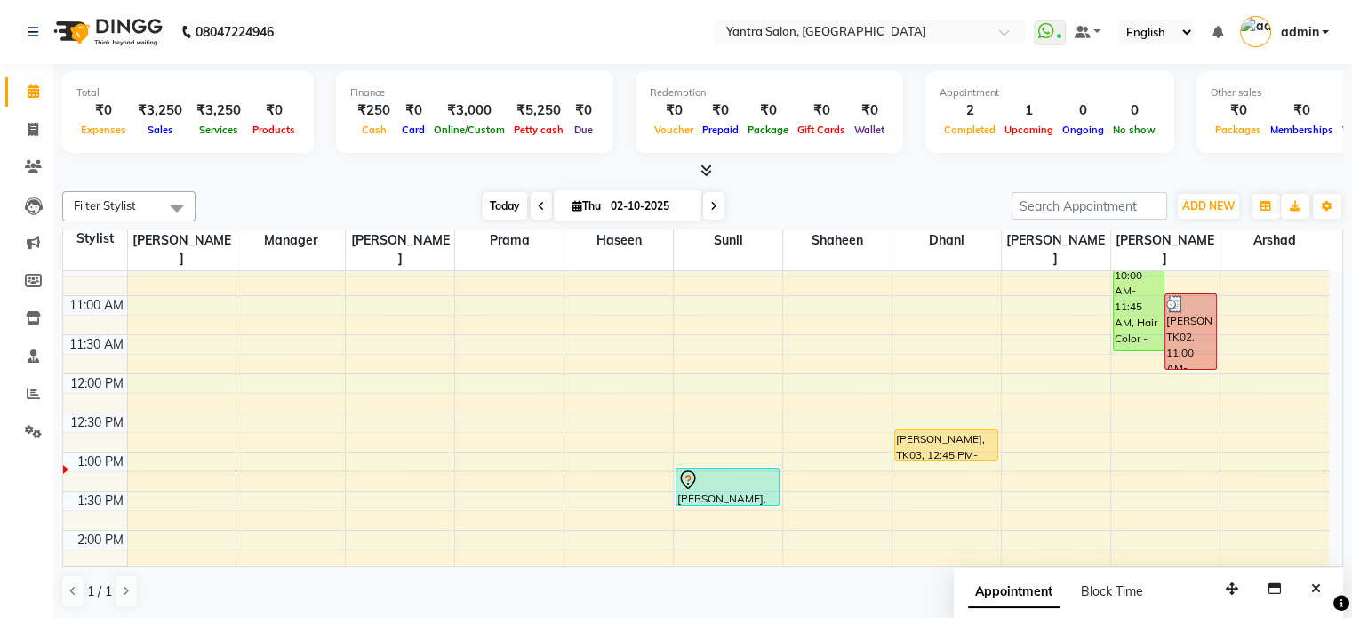
click at [495, 202] on span "Today" at bounding box center [505, 206] width 44 height 28
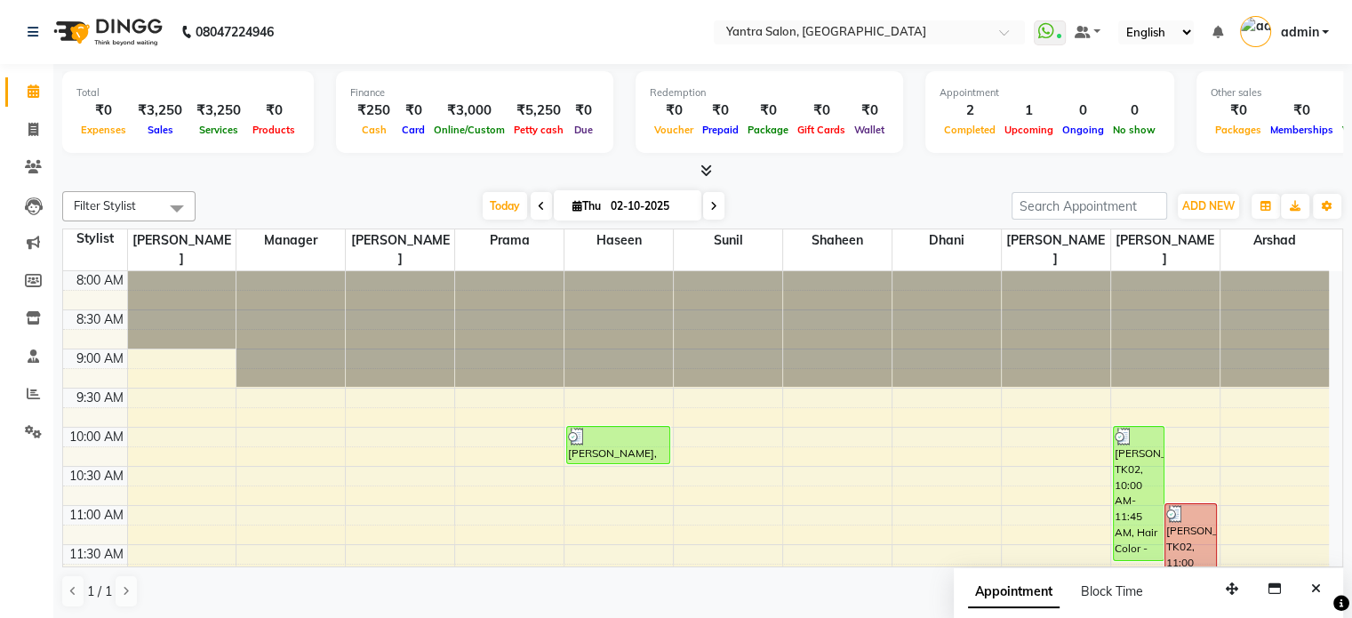
scroll to position [387, 0]
